Goal: Task Accomplishment & Management: Manage account settings

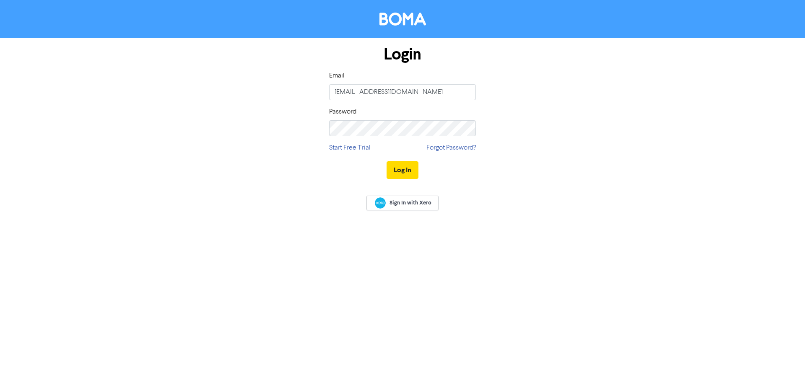
click at [399, 166] on button "Log In" at bounding box center [402, 170] width 32 height 18
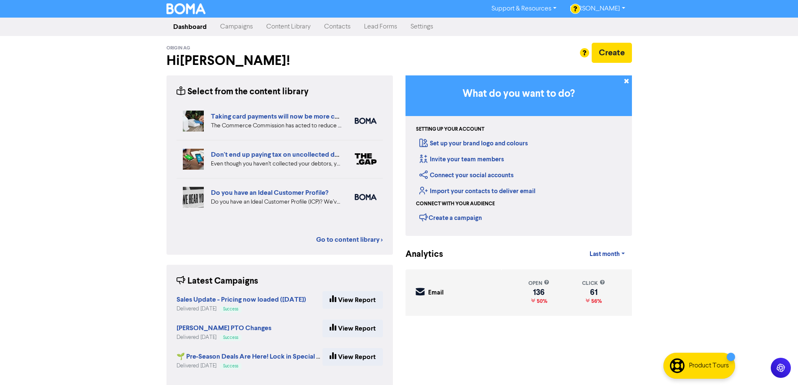
click at [333, 28] on link "Contacts" at bounding box center [337, 26] width 40 height 17
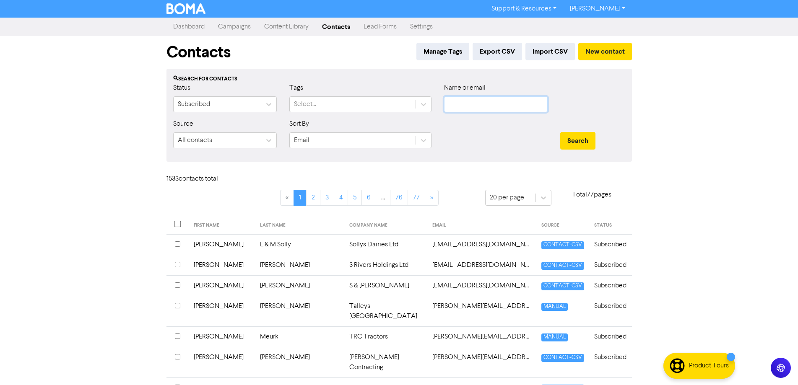
click at [467, 106] on input "text" at bounding box center [496, 104] width 104 height 16
type input "parts@"
click at [560, 132] on button "Search" at bounding box center [577, 141] width 35 height 18
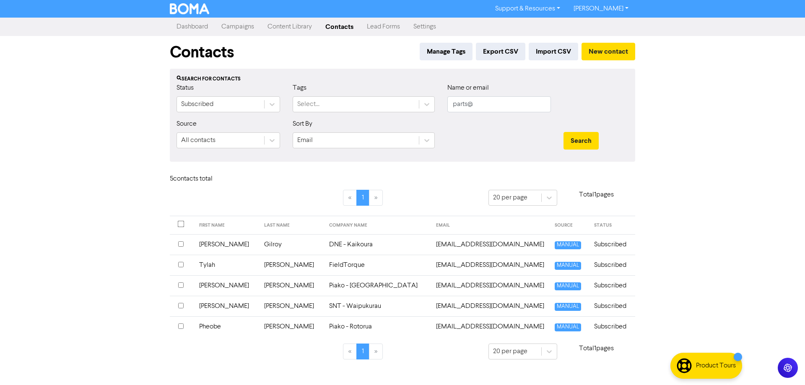
click at [267, 264] on td "[PERSON_NAME]" at bounding box center [291, 265] width 65 height 21
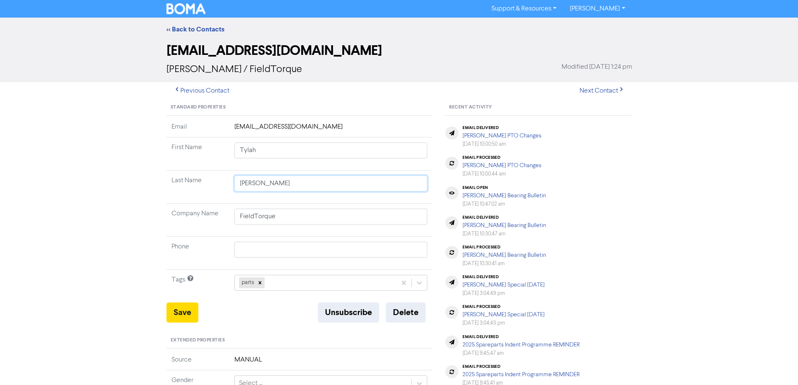
drag, startPoint x: 267, startPoint y: 184, endPoint x: 238, endPoint y: 185, distance: 28.5
click at [238, 185] on input "[PERSON_NAME]" at bounding box center [330, 184] width 193 height 16
type input "D"
type input "Dr"
type input "Dra"
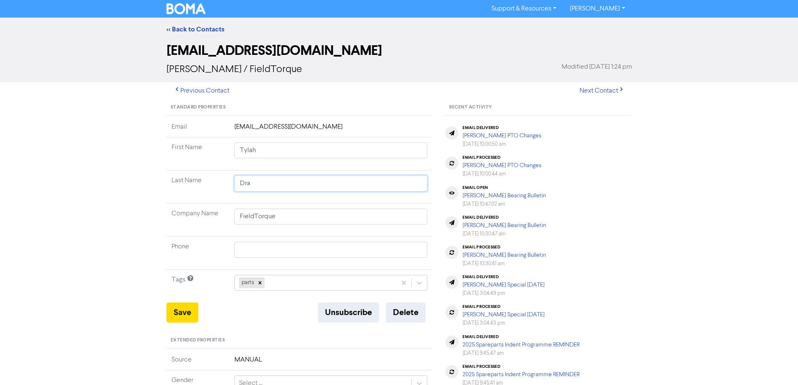
type input "Drak"
type input "[PERSON_NAME]"
click at [250, 149] on input "Tylah" at bounding box center [330, 150] width 193 height 16
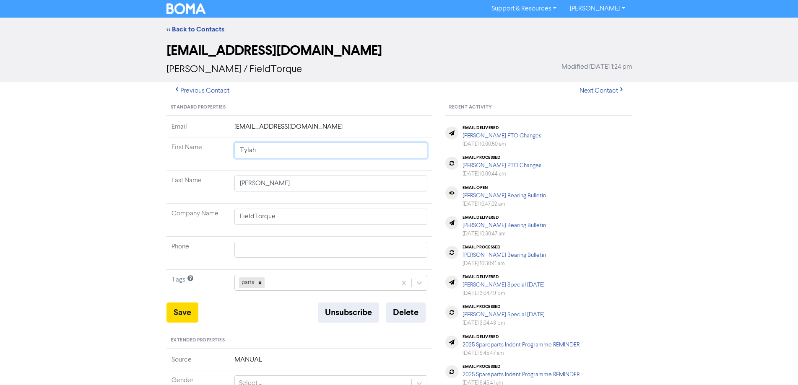
type input "A"
type input "An"
type input "And"
type input "Andr"
type input "[PERSON_NAME]"
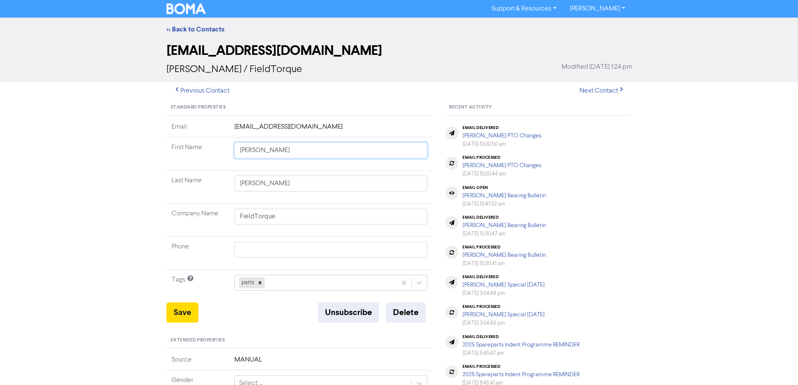
type input "[PERSON_NAME]"
click at [141, 230] on div "<< Back to Contacts [EMAIL_ADDRESS][DOMAIN_NAME] [PERSON_NAME] / FieldTorque Mo…" at bounding box center [399, 331] width 798 height 626
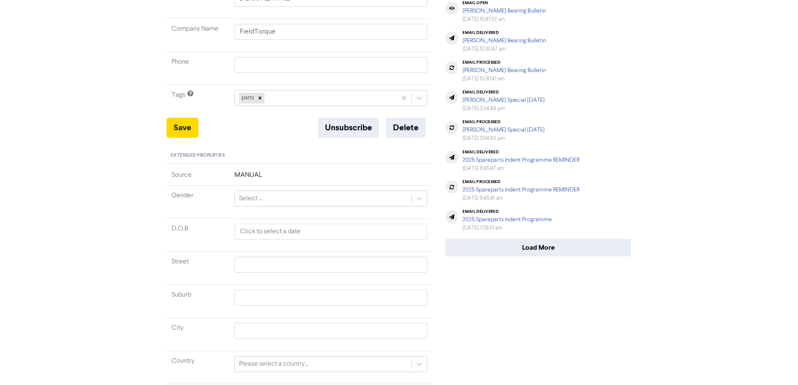
scroll to position [258, 0]
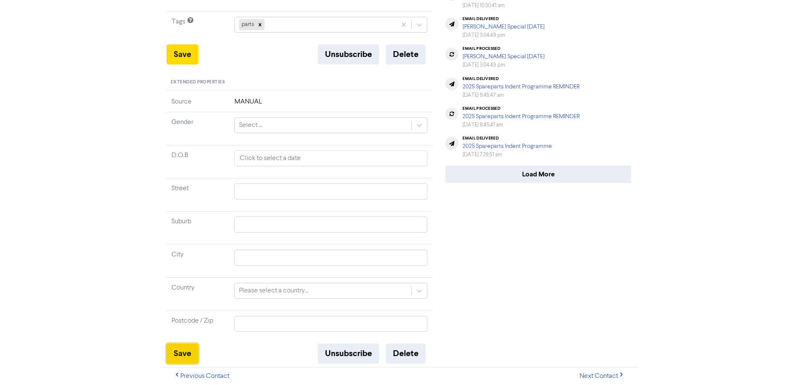
click at [181, 351] on button "Save" at bounding box center [182, 354] width 32 height 20
